Goal: Navigation & Orientation: Find specific page/section

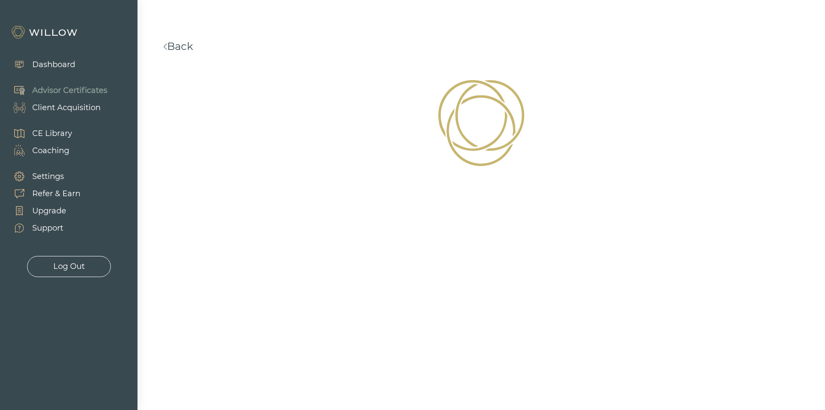
click at [70, 34] on img at bounding box center [45, 32] width 69 height 14
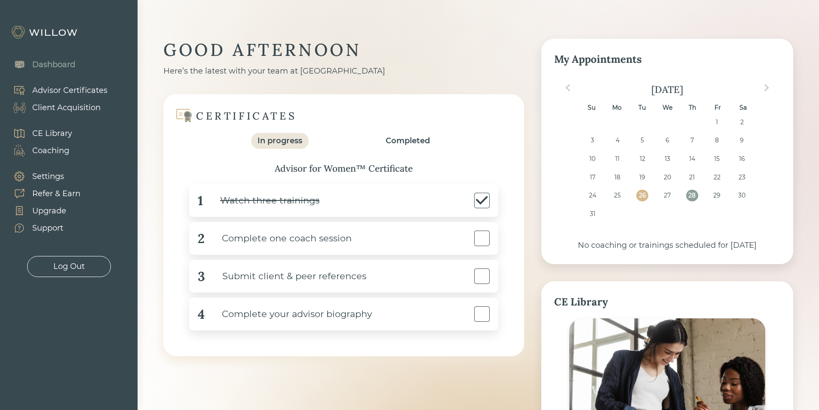
click at [69, 87] on div "Advisor Certificates" at bounding box center [69, 91] width 75 height 12
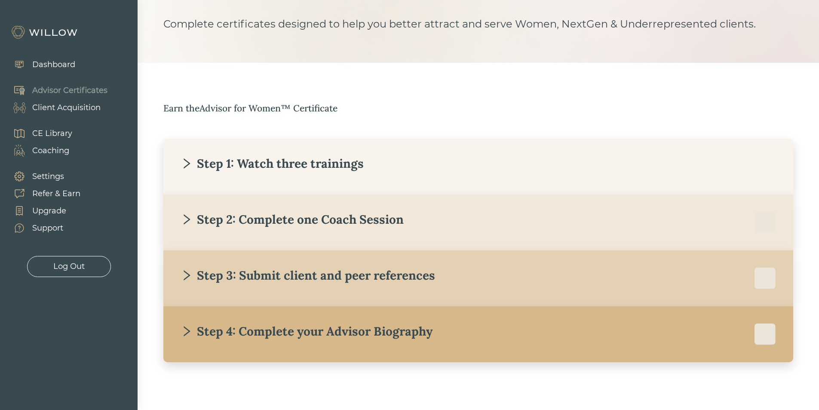
scroll to position [61, 0]
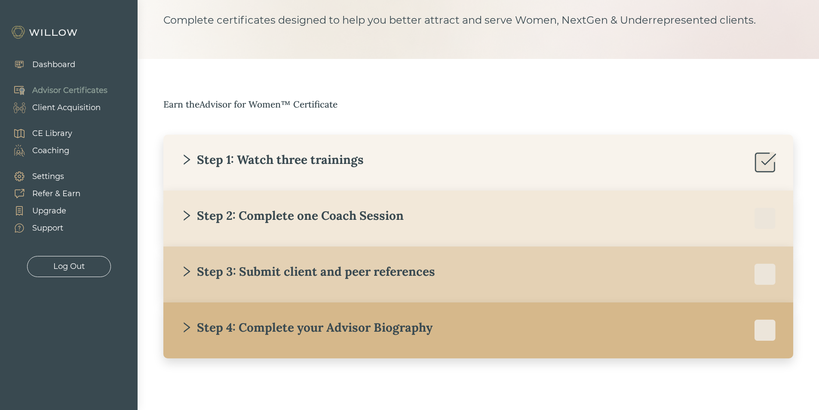
click at [47, 108] on div "Client Acquisition" at bounding box center [66, 108] width 68 height 12
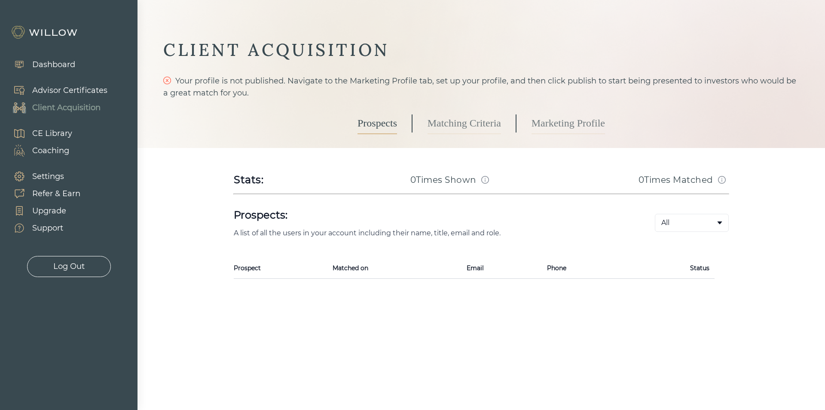
click at [79, 138] on div "Dashboard Advisor Certificates Client Acquisition CE Library Coaching Settings …" at bounding box center [69, 164] width 138 height 225
click at [55, 148] on div "Coaching" at bounding box center [50, 151] width 37 height 12
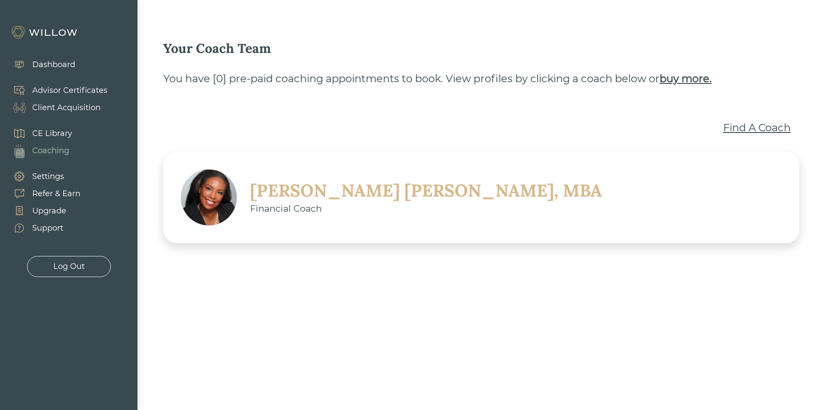
click at [52, 229] on div "Support" at bounding box center [47, 228] width 31 height 12
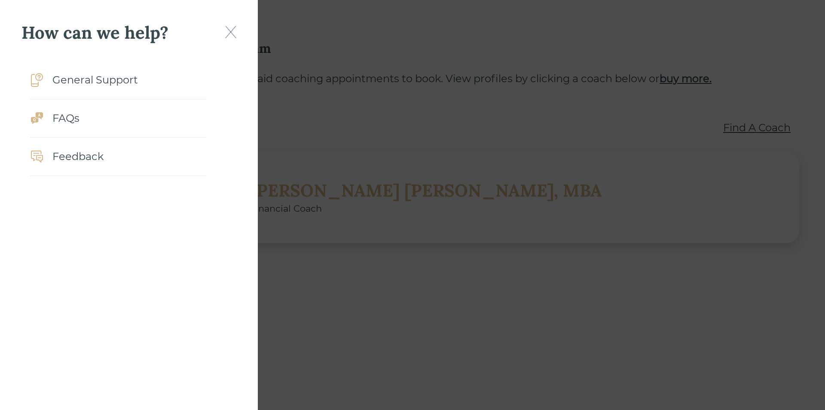
click at [235, 28] on img at bounding box center [230, 32] width 11 height 12
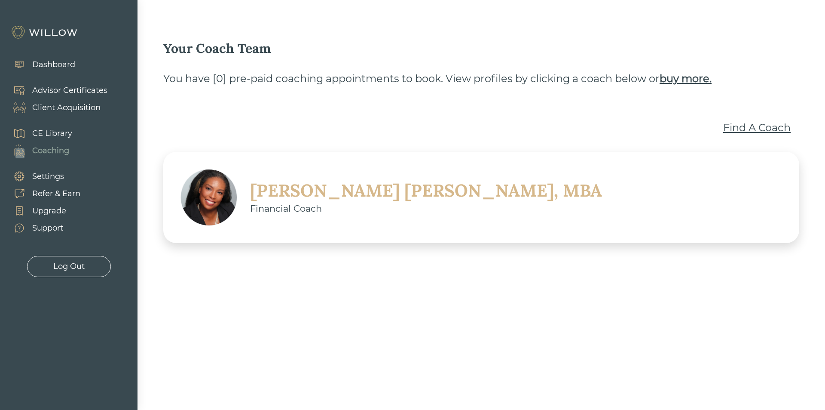
click at [37, 28] on img at bounding box center [45, 32] width 69 height 14
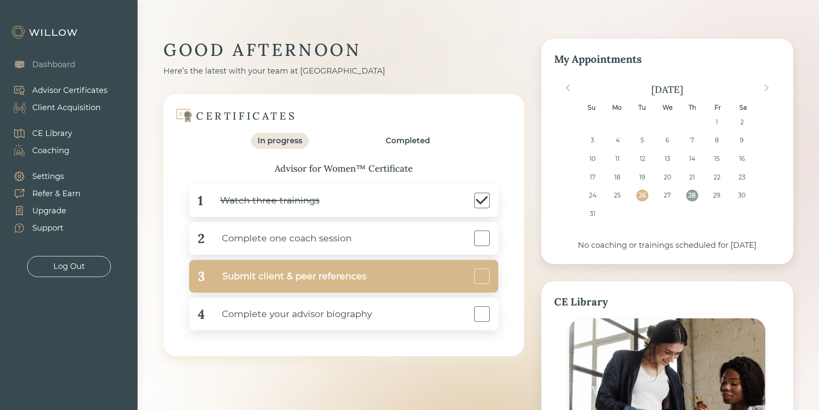
click at [309, 283] on div "Submit client & peer references" at bounding box center [285, 276] width 161 height 19
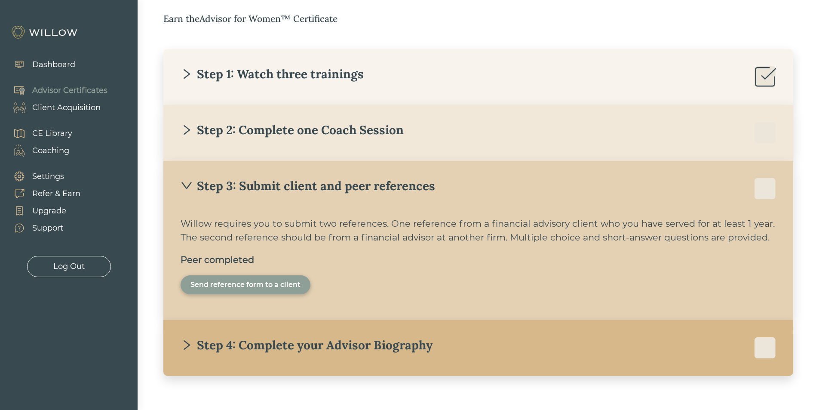
scroll to position [147, 0]
